Goal: Answer question/provide support

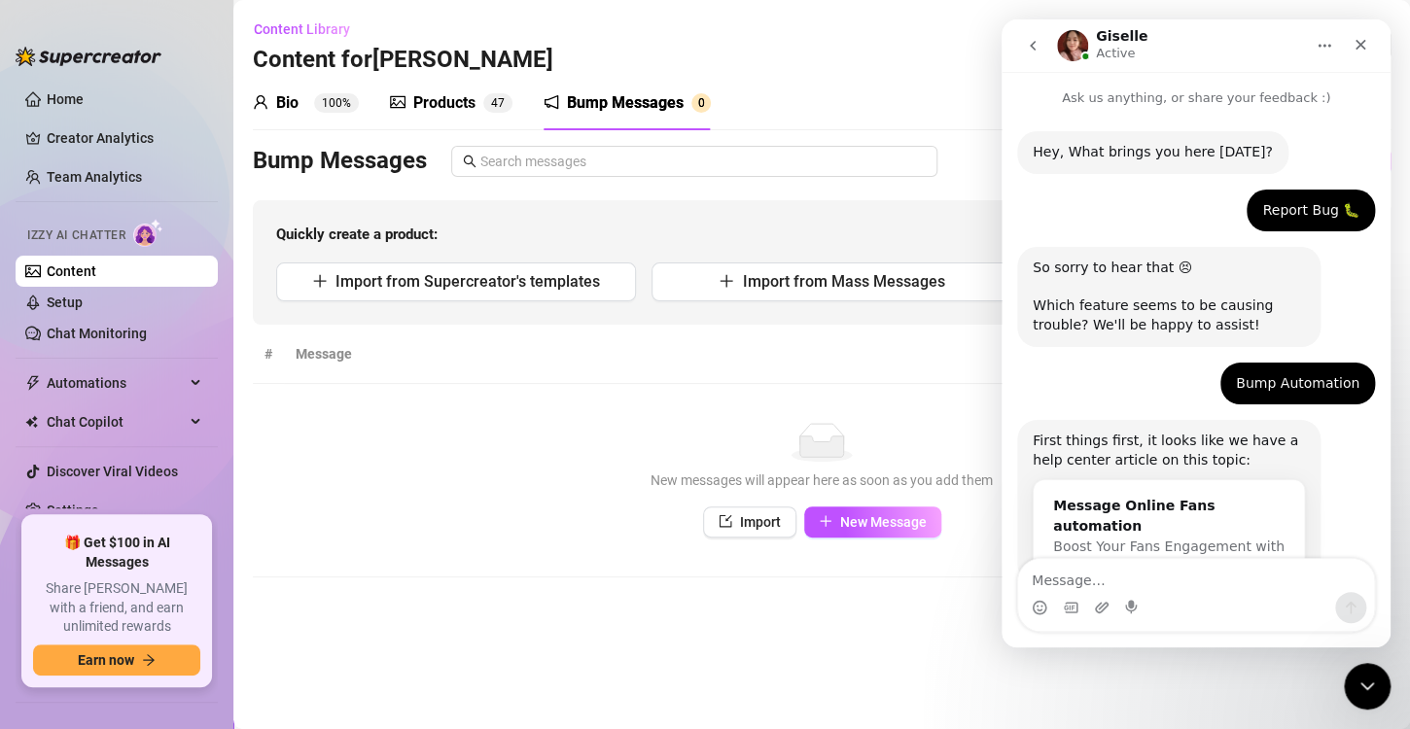
scroll to position [1088, 0]
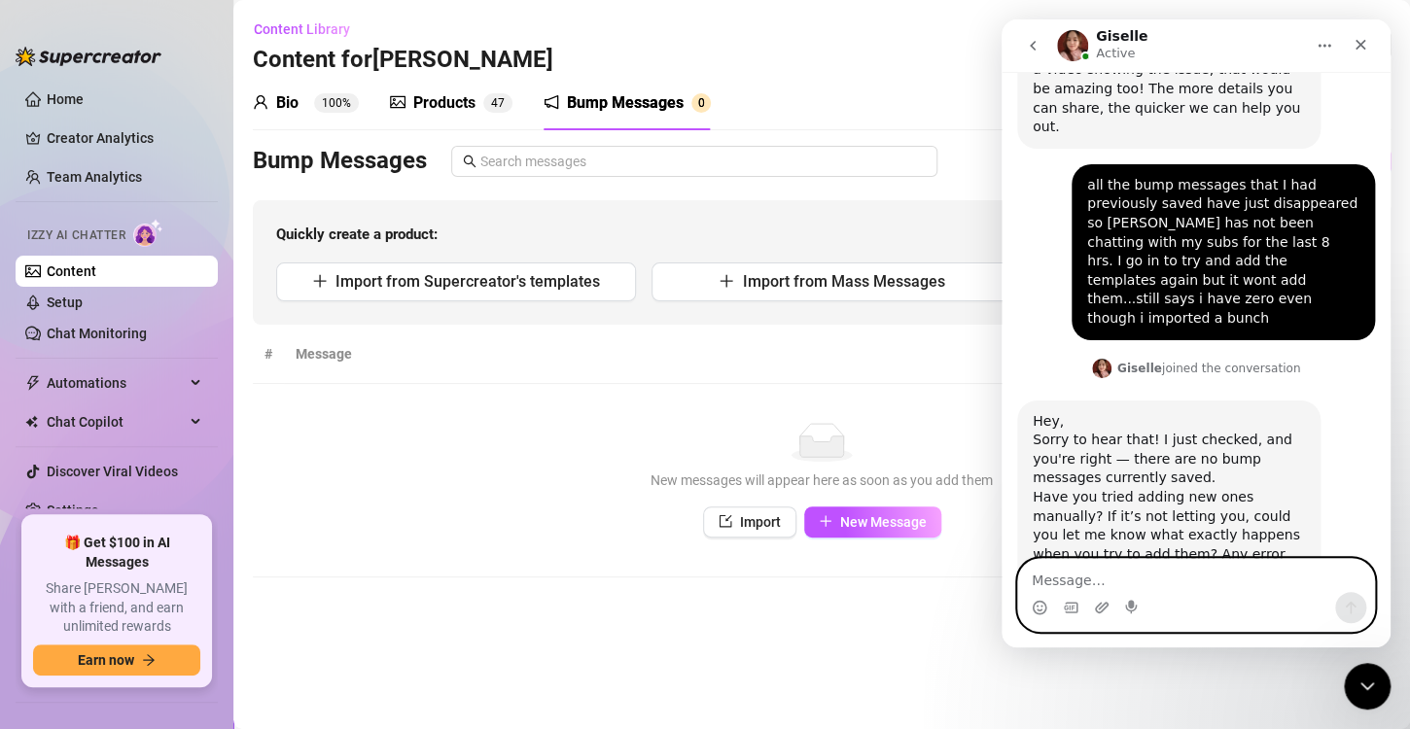
click at [1166, 583] on textarea "Message…" at bounding box center [1196, 575] width 356 height 33
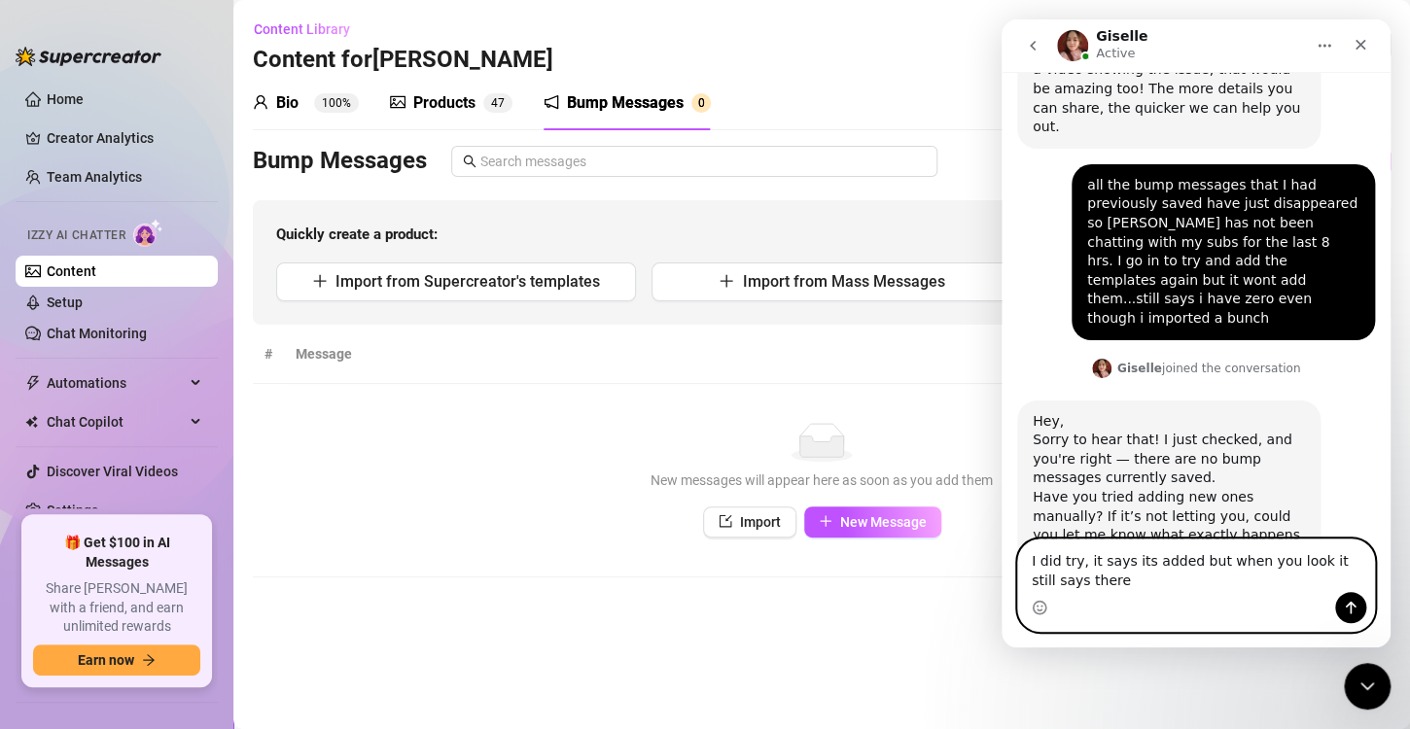
scroll to position [1107, 0]
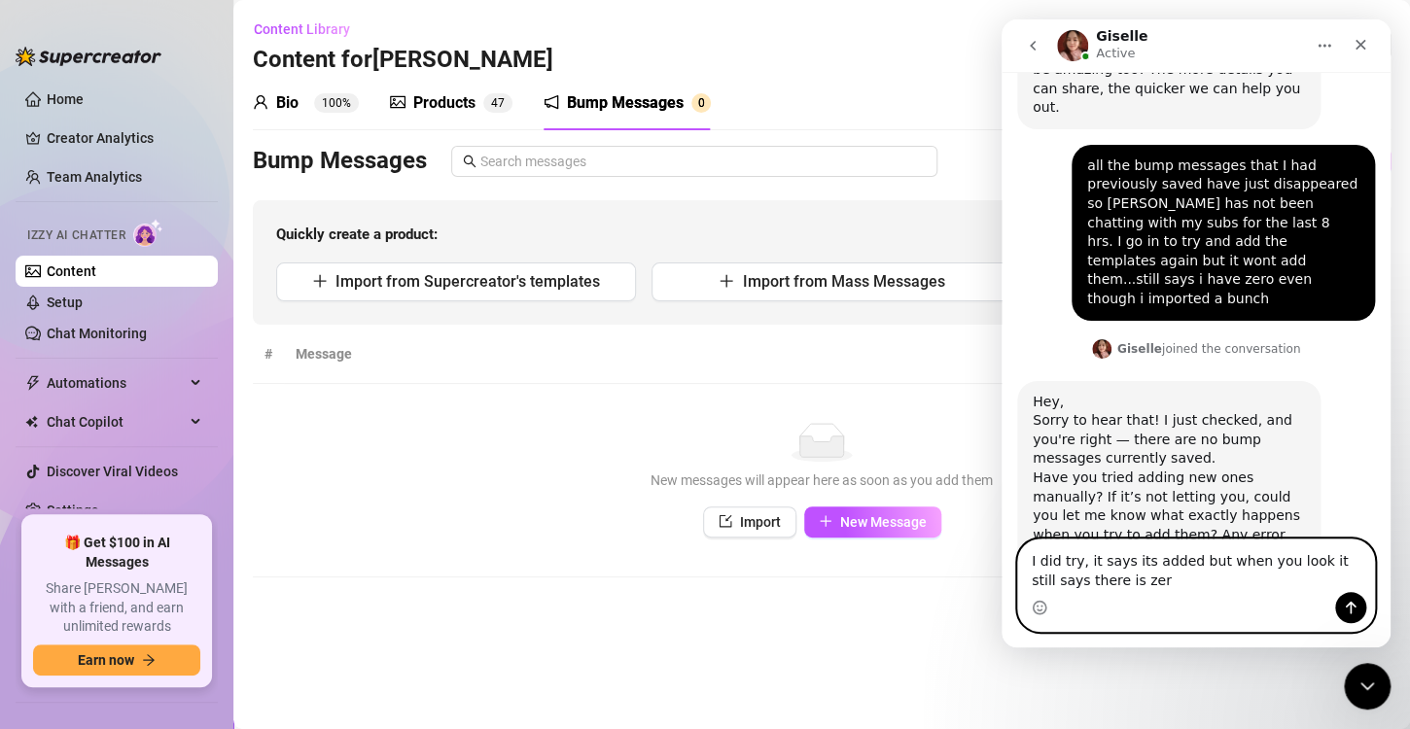
type textarea "I did try, it says its added but when you look it still says there is zero"
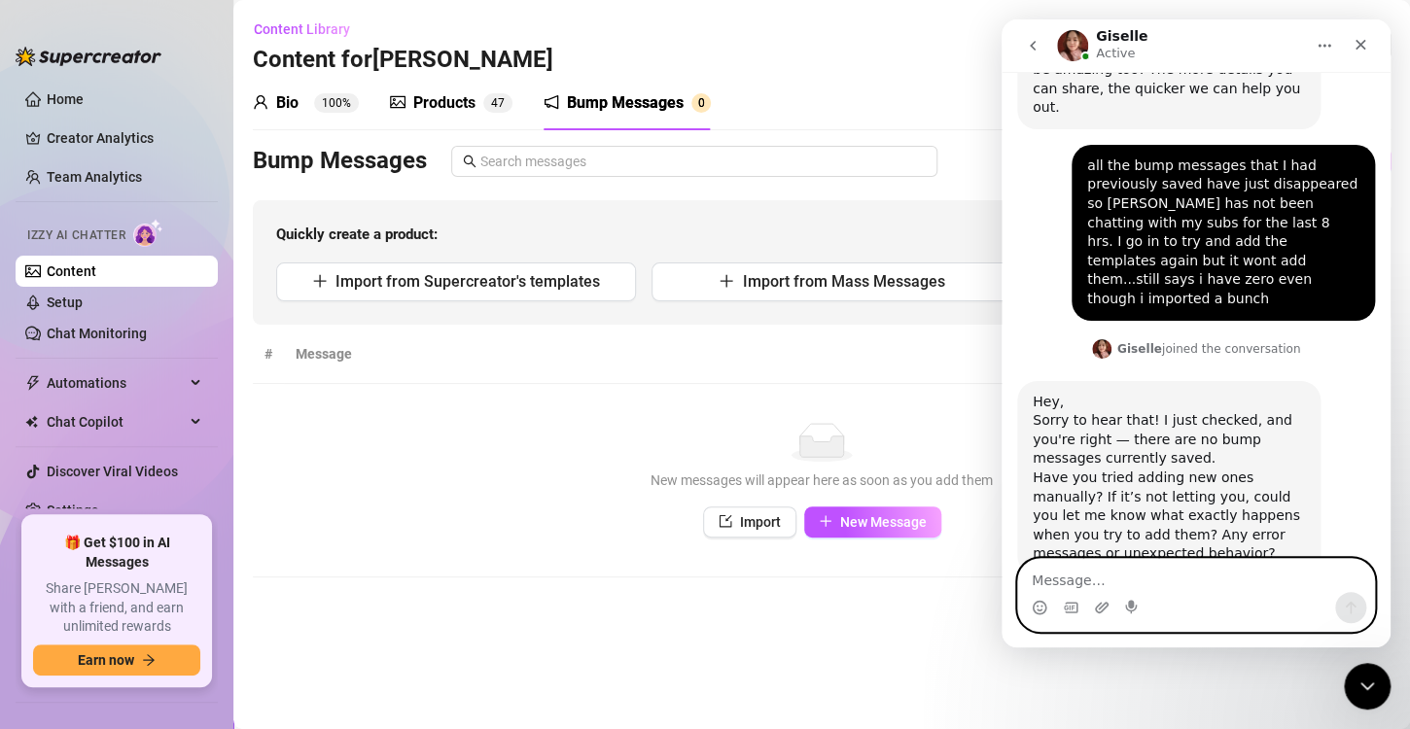
scroll to position [1165, 0]
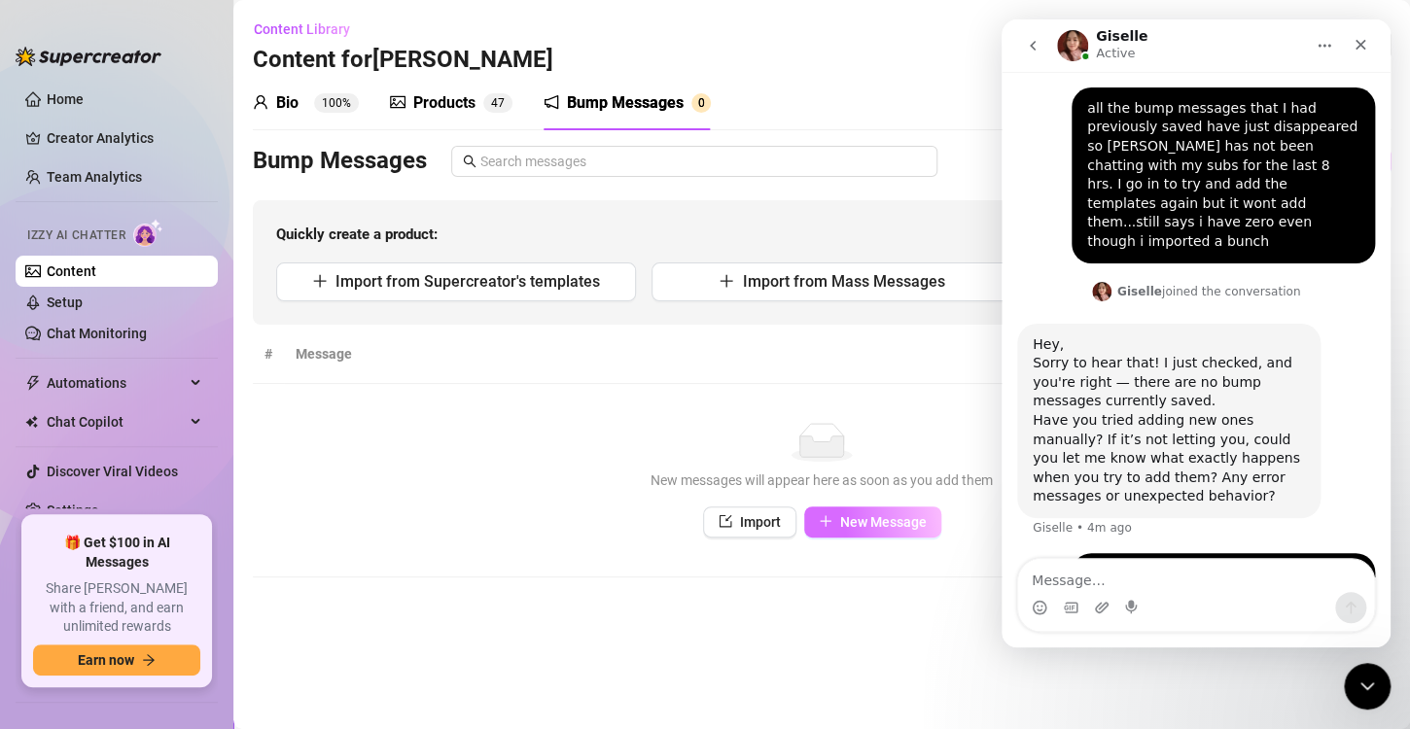
click at [862, 516] on span "New Message" at bounding box center [883, 522] width 87 height 16
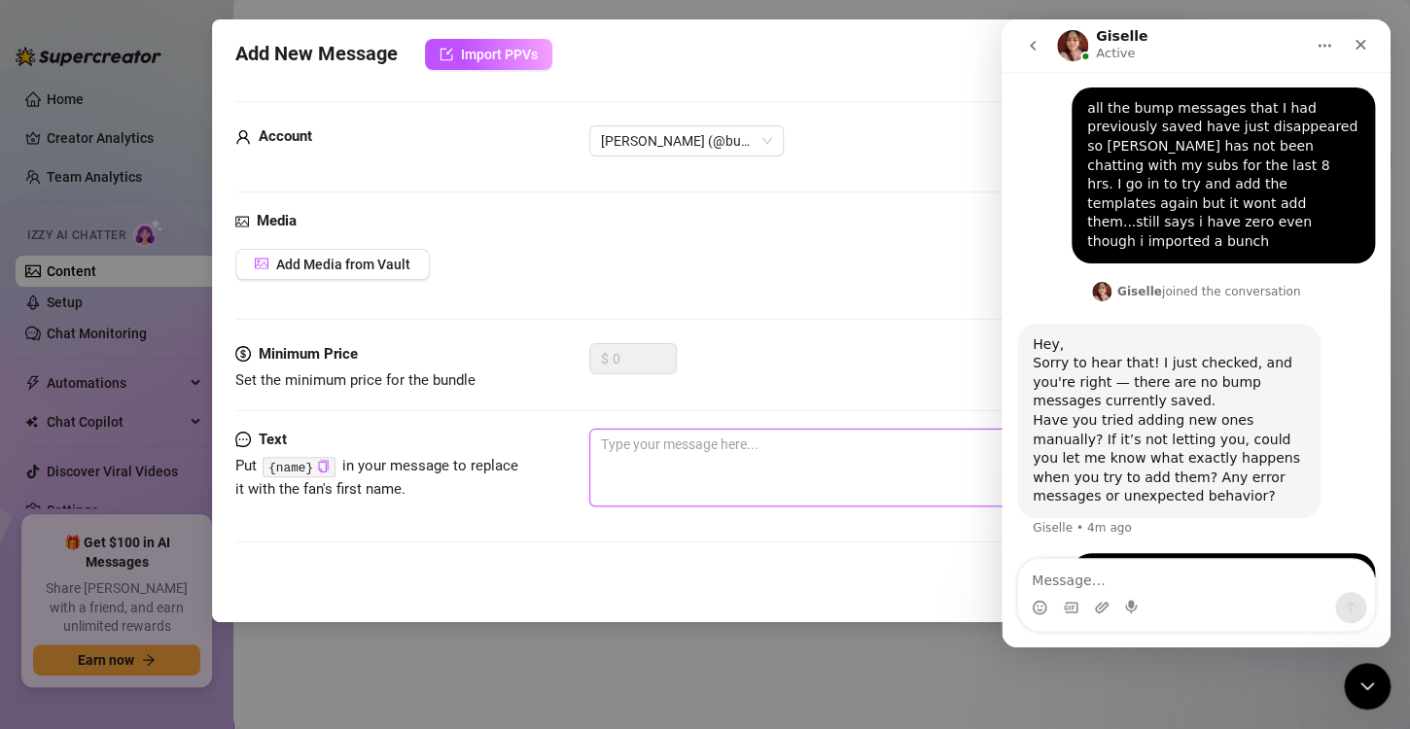
click at [717, 461] on textarea at bounding box center [861, 468] width 545 height 78
type textarea "h"
type textarea "he"
type textarea "hey"
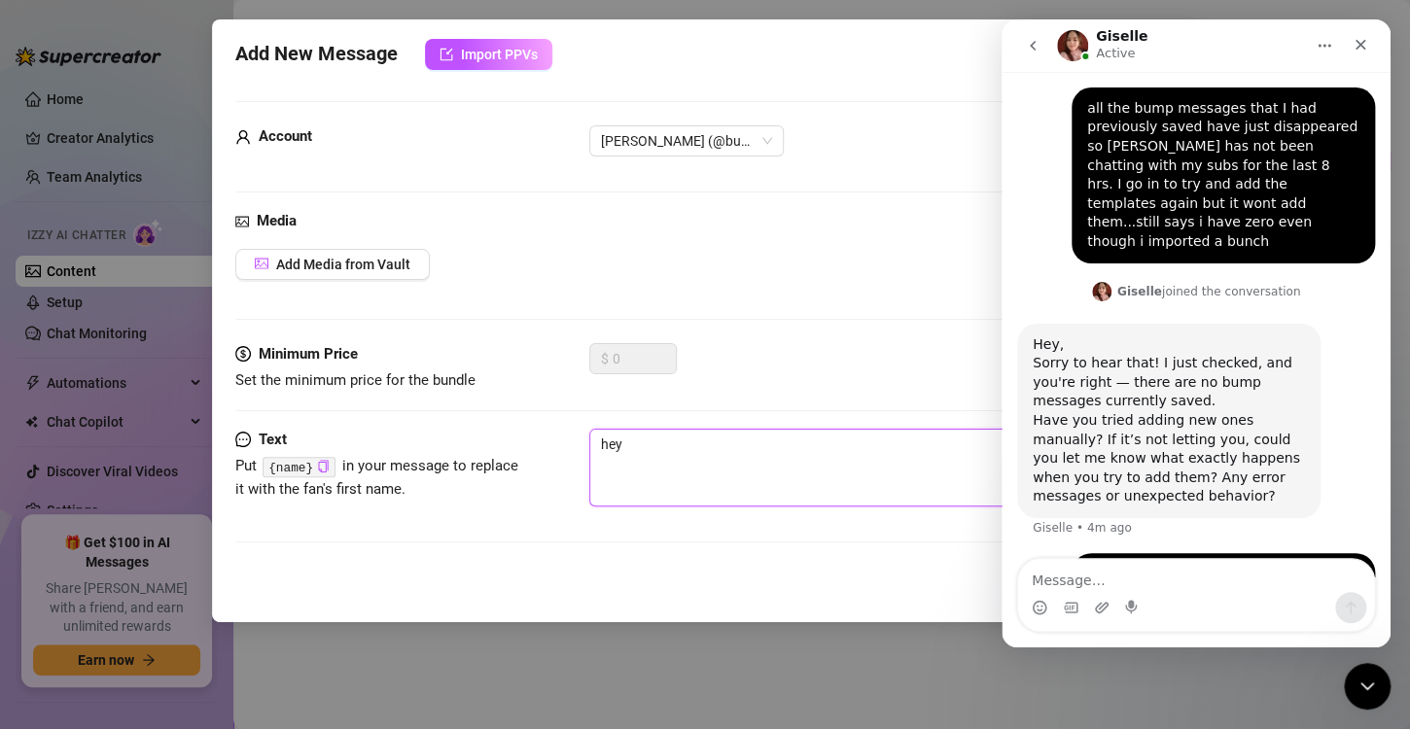
type textarea "hey"
type textarea "hey y"
type textarea "hey yo"
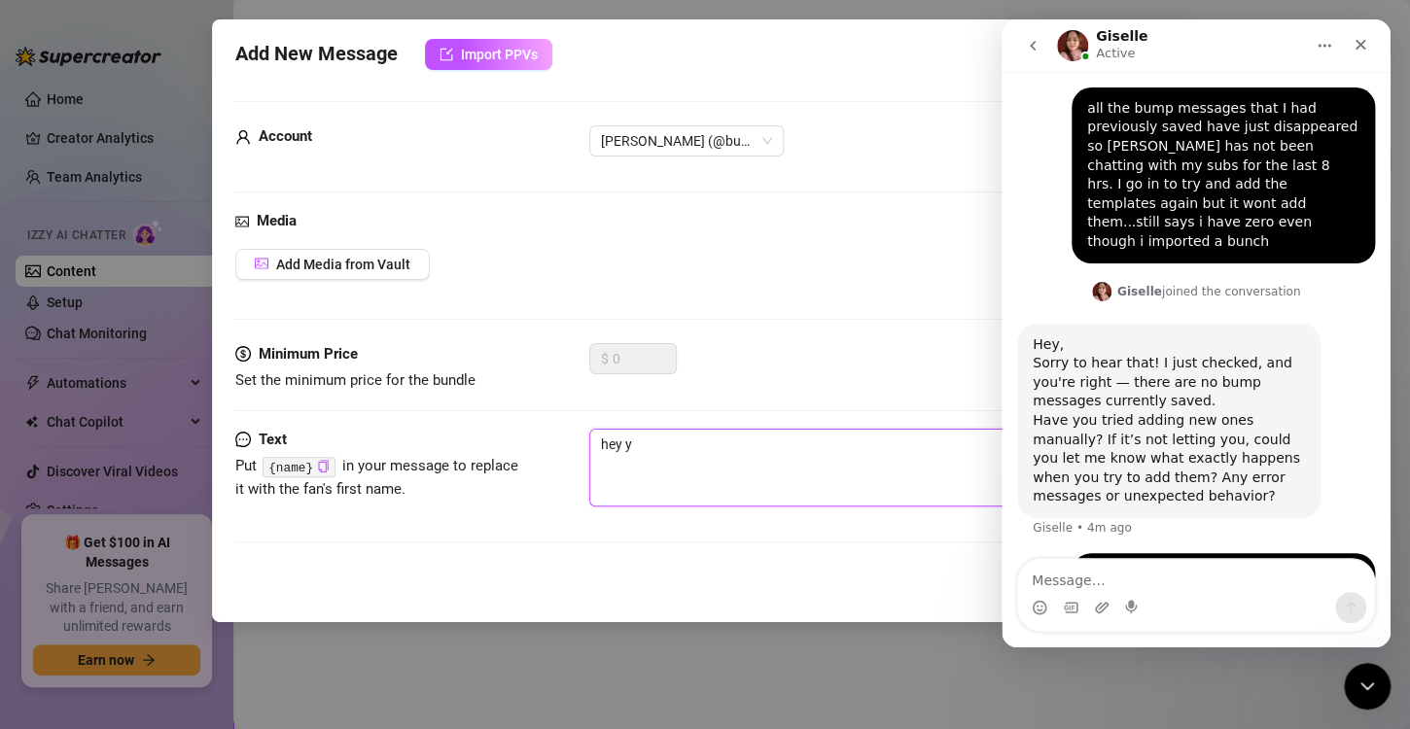
type textarea "hey yo"
type textarea "hey you"
drag, startPoint x: 889, startPoint y: 66, endPoint x: 662, endPoint y: 97, distance: 229.6
click at [662, 97] on div "Add New Message Import PPVs Account [PERSON_NAME] (@busty_mistyxo) Media Add Me…" at bounding box center [705, 320] width 987 height 603
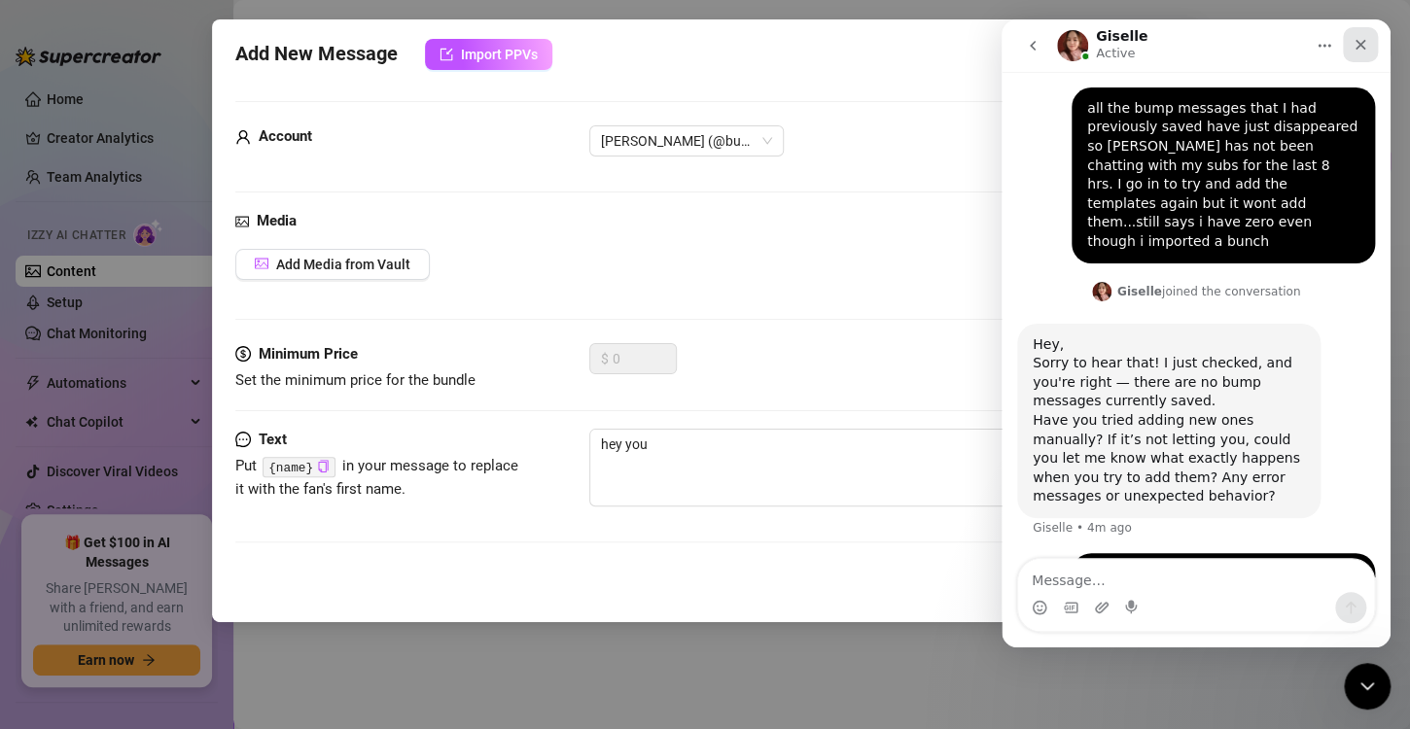
click at [1366, 40] on icon "Close" at bounding box center [1360, 45] width 16 height 16
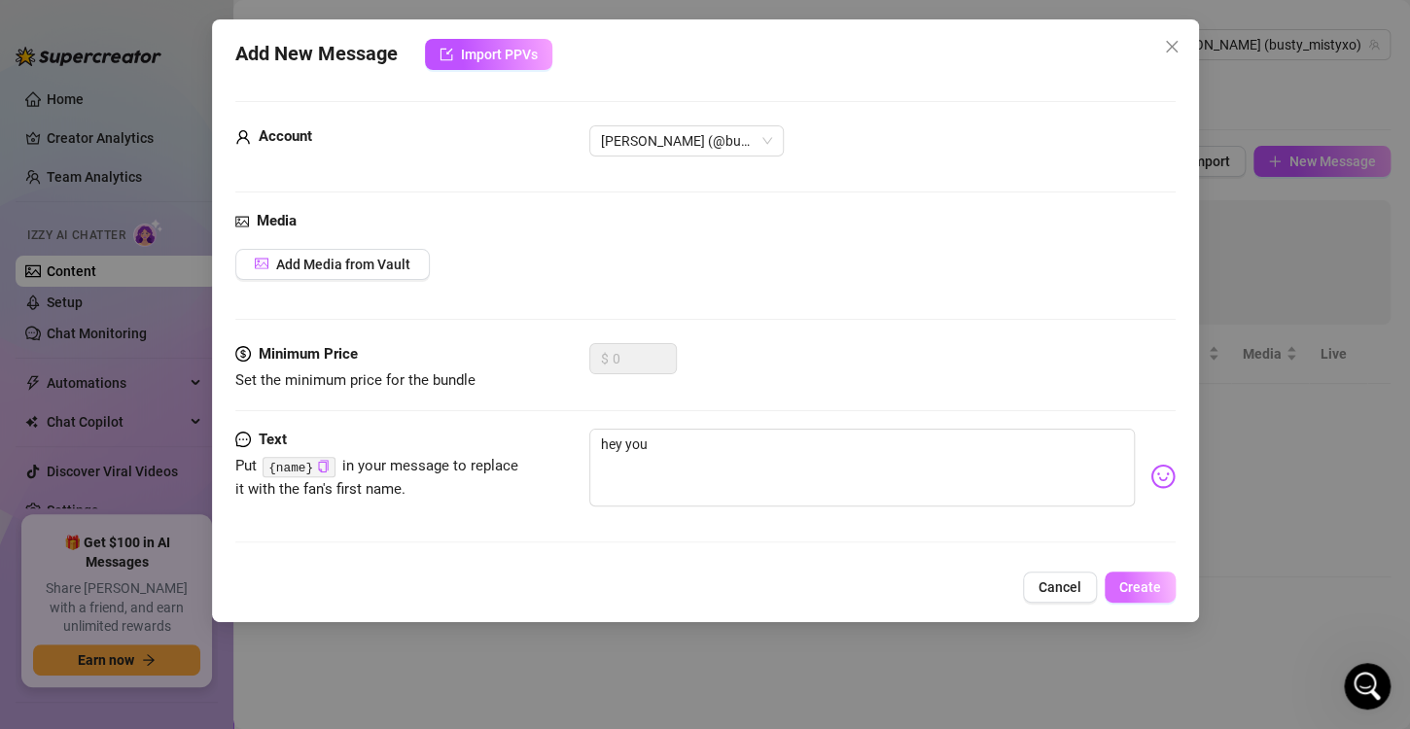
click at [1139, 575] on button "Create" at bounding box center [1139, 587] width 71 height 31
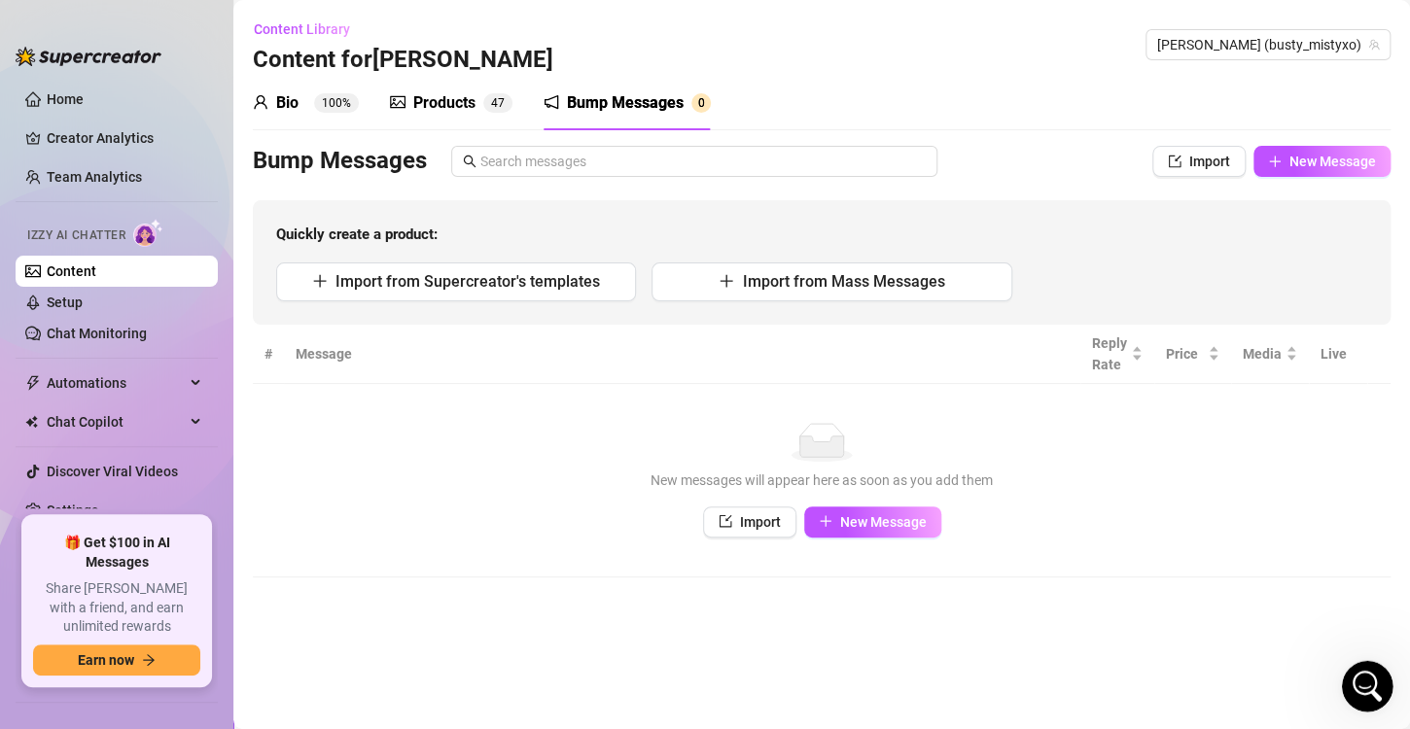
click at [1368, 678] on icon "Open Intercom Messenger" at bounding box center [1364, 684] width 32 height 32
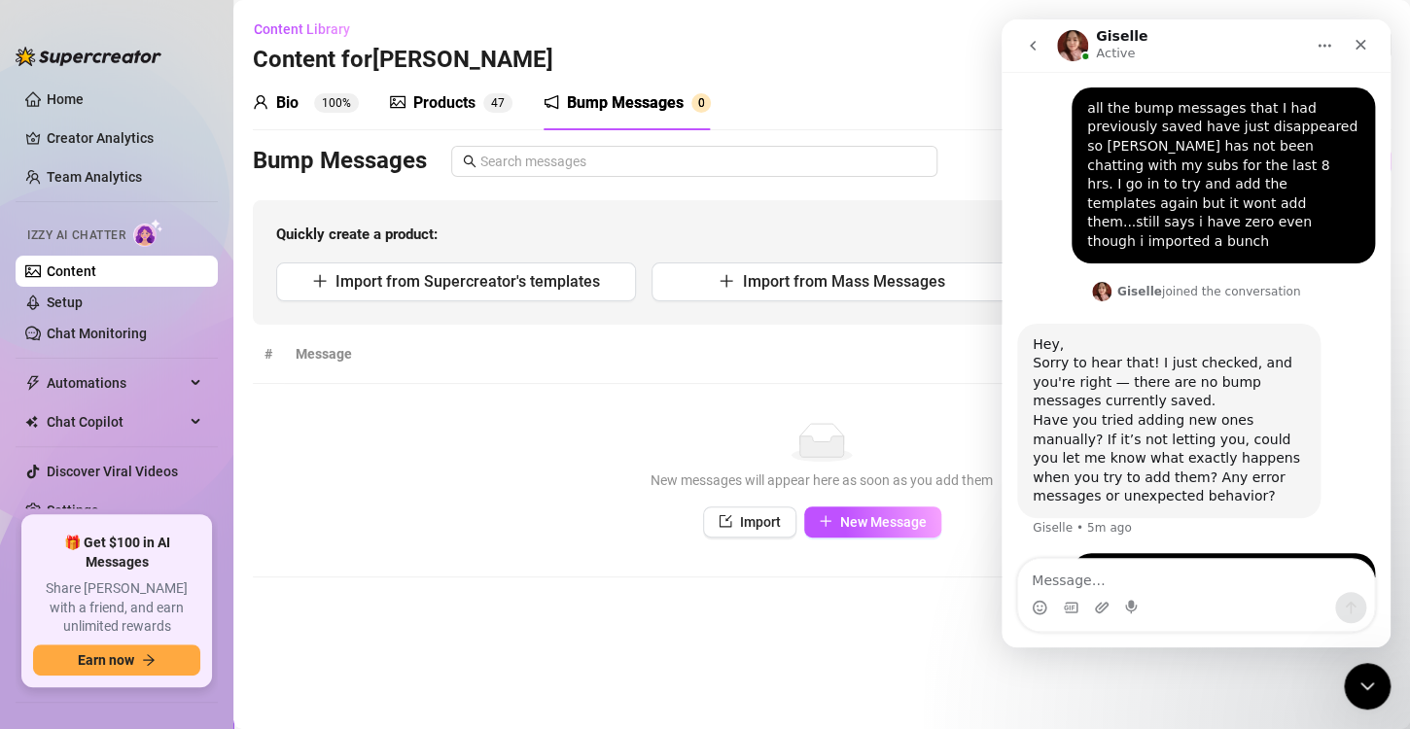
click at [1147, 583] on textarea "Message…" at bounding box center [1196, 575] width 356 height 33
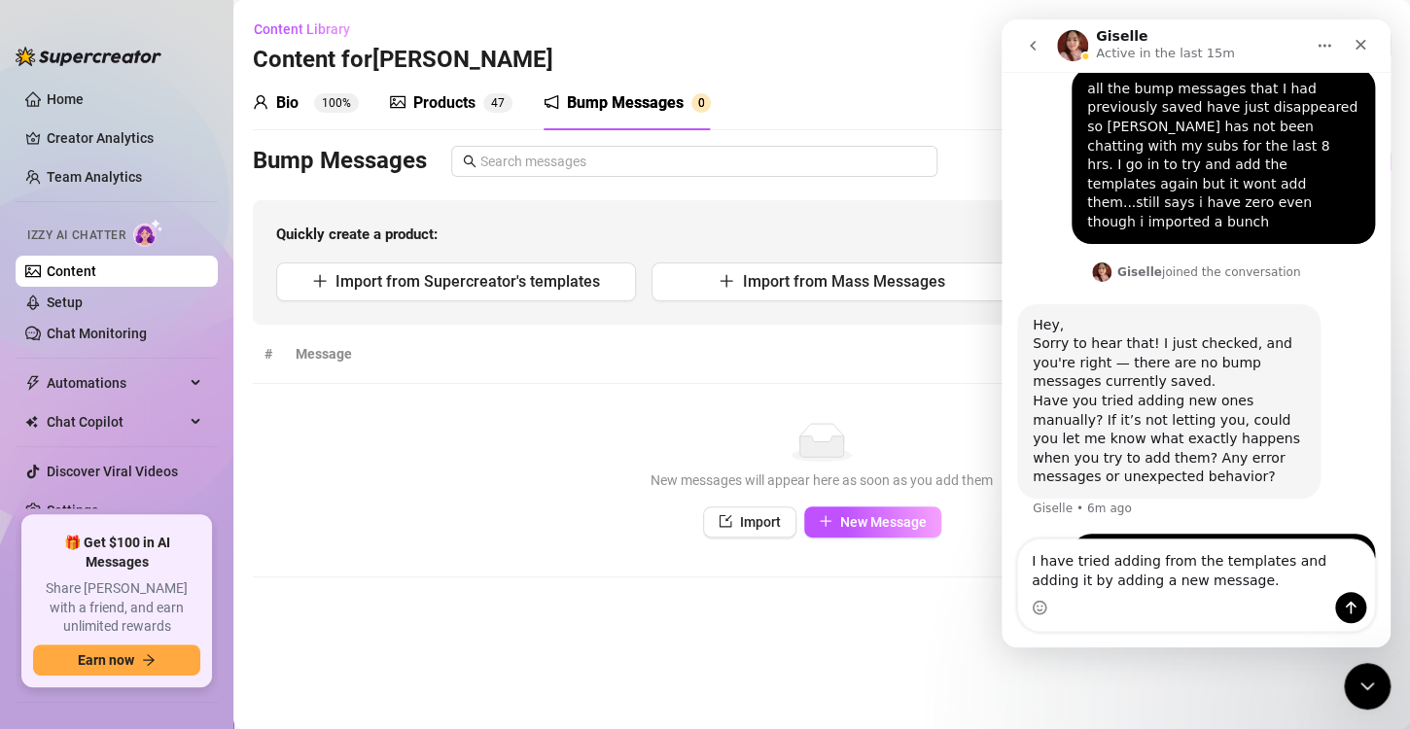
type textarea "I have tried adding from the templates and adding it by adding a new message."
click at [1343, 609] on icon "Send a message…" at bounding box center [1350, 608] width 16 height 16
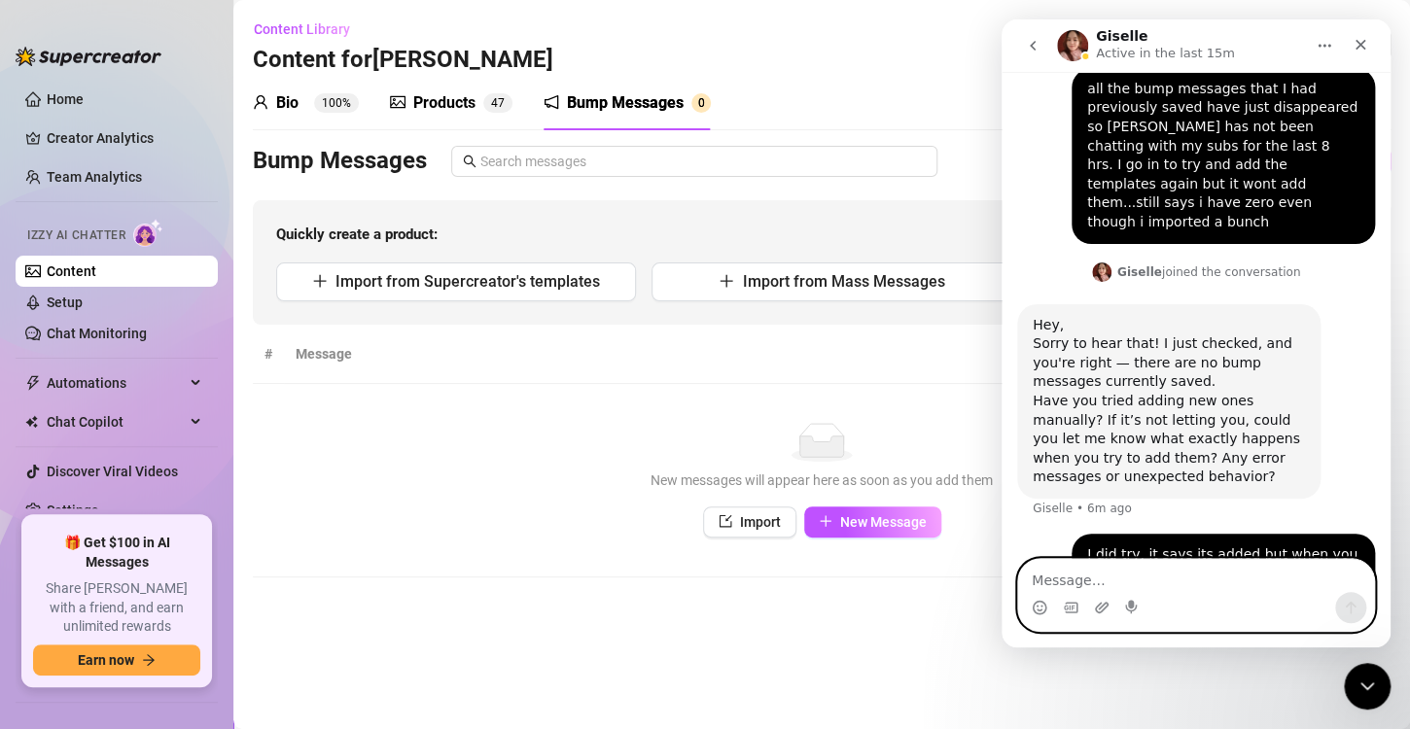
scroll to position [1228, 0]
